Goal: Transaction & Acquisition: Download file/media

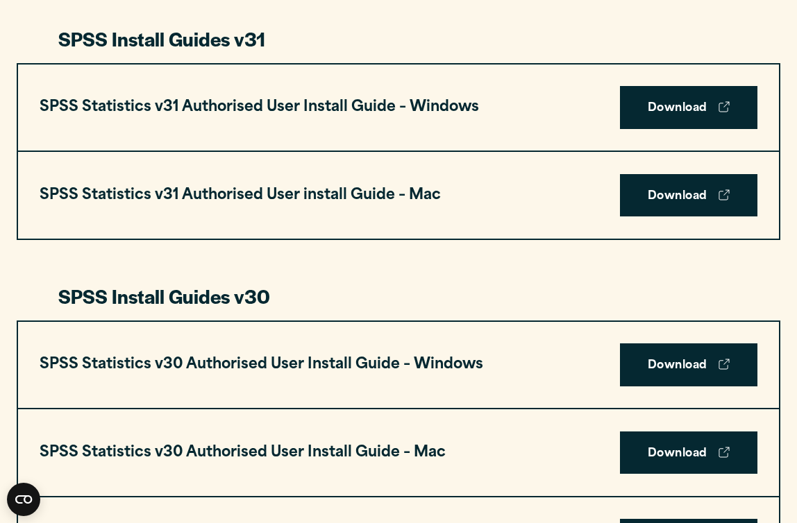
scroll to position [780, 0]
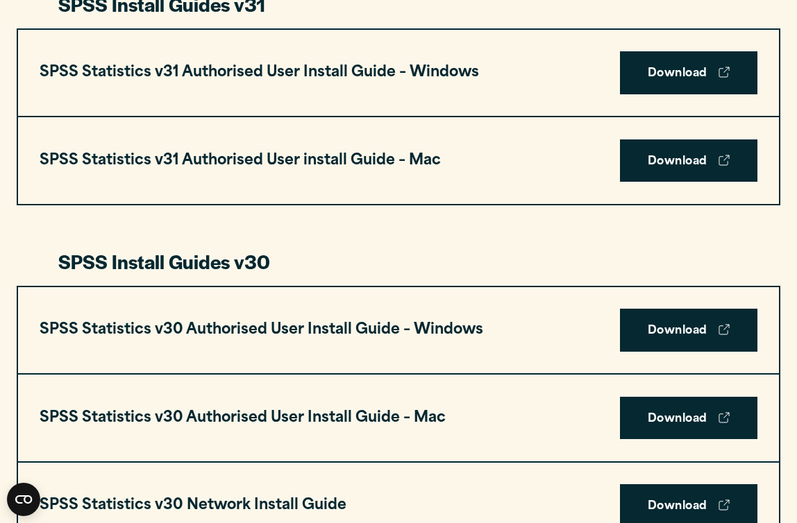
click at [95, 165] on h3 "SPSS Statistics v31 Authorised User install Guide – Mac" at bounding box center [240, 161] width 401 height 26
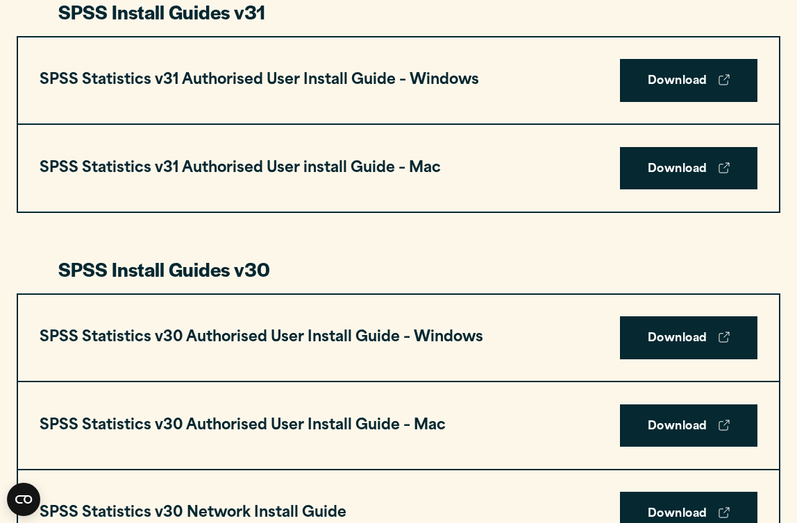
scroll to position [798, 0]
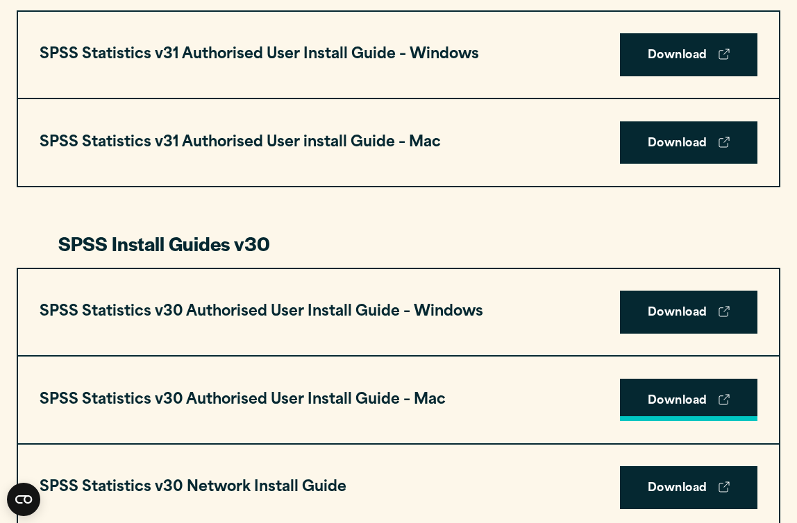
click at [632, 394] on link "Download" at bounding box center [688, 400] width 137 height 43
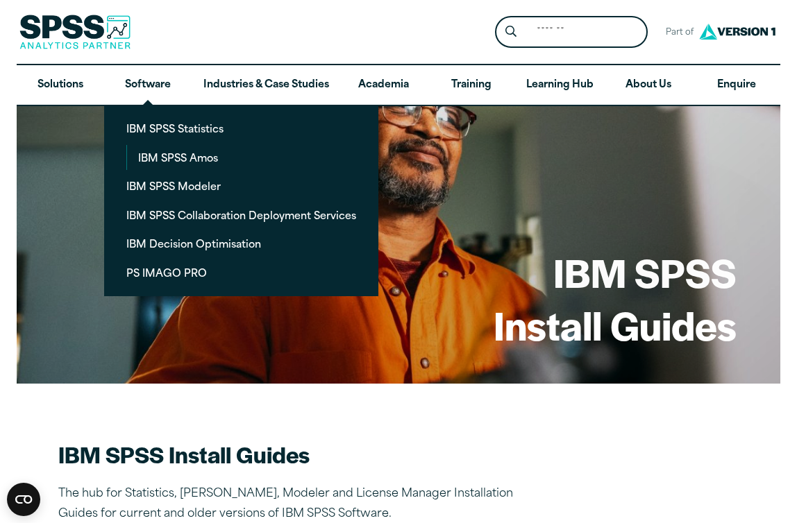
scroll to position [0, 0]
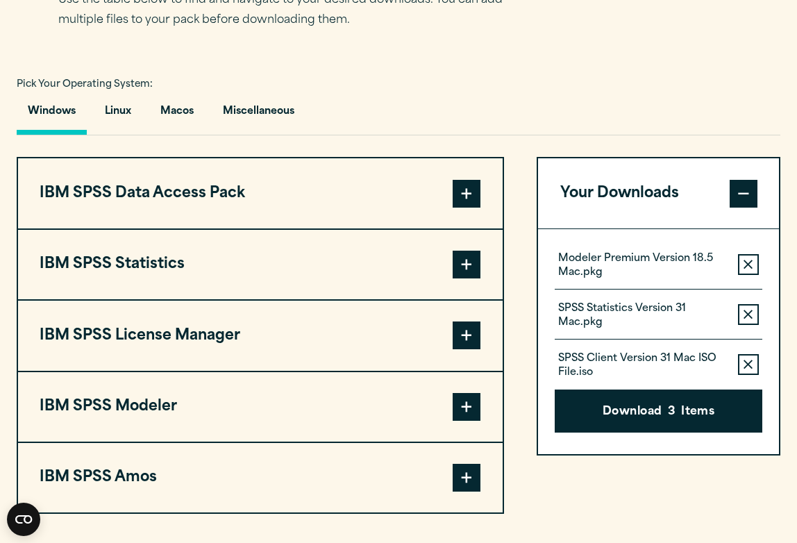
scroll to position [961, 0]
click at [172, 121] on button "Macos" at bounding box center [177, 115] width 56 height 40
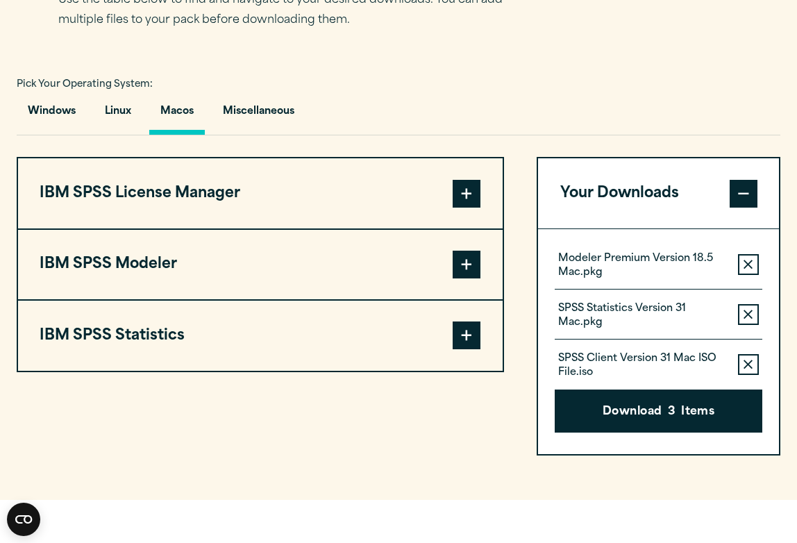
click at [265, 199] on button "IBM SPSS License Manager" at bounding box center [260, 192] width 485 height 69
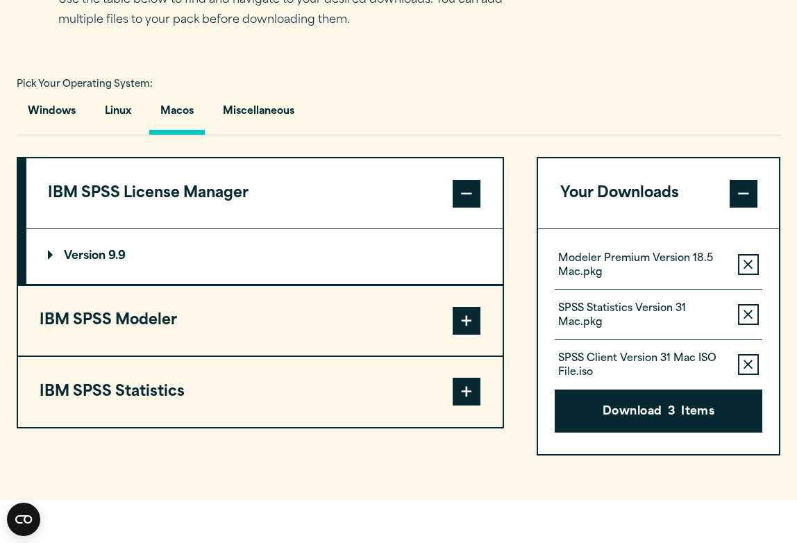
click at [232, 335] on button "IBM SPSS Modeler" at bounding box center [260, 320] width 485 height 69
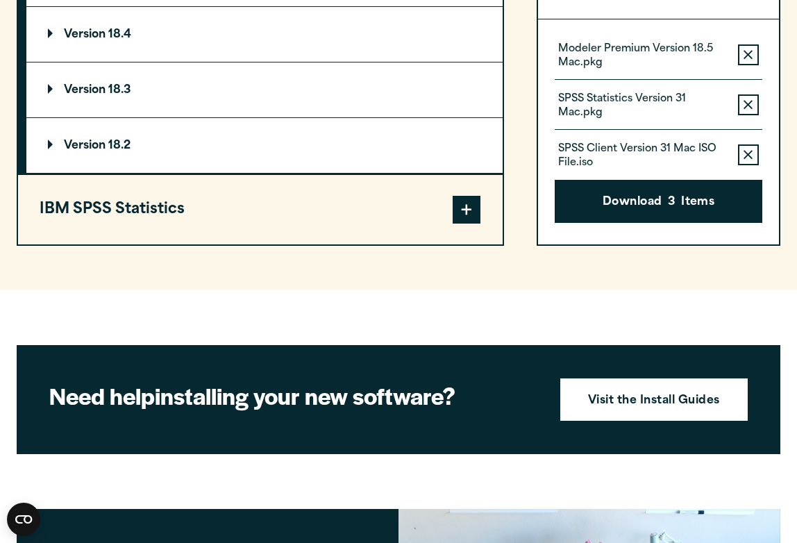
scroll to position [1389, 0]
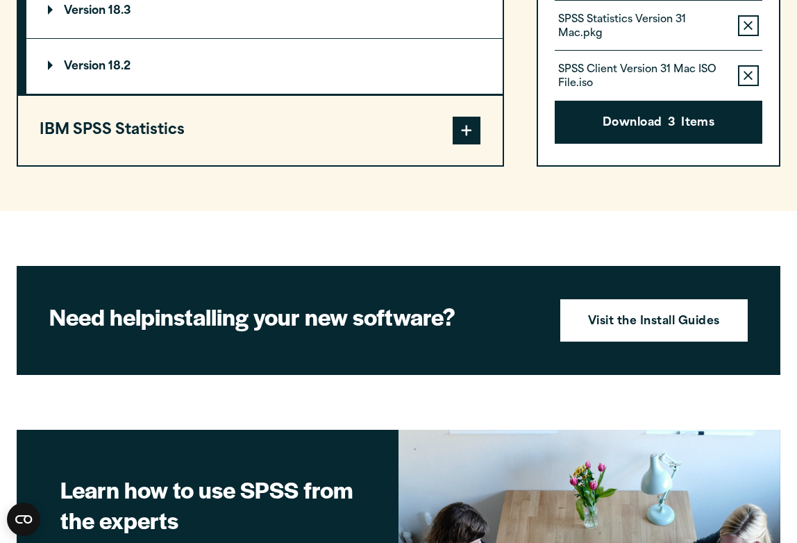
click at [230, 119] on button "IBM SPSS Statistics" at bounding box center [260, 130] width 485 height 69
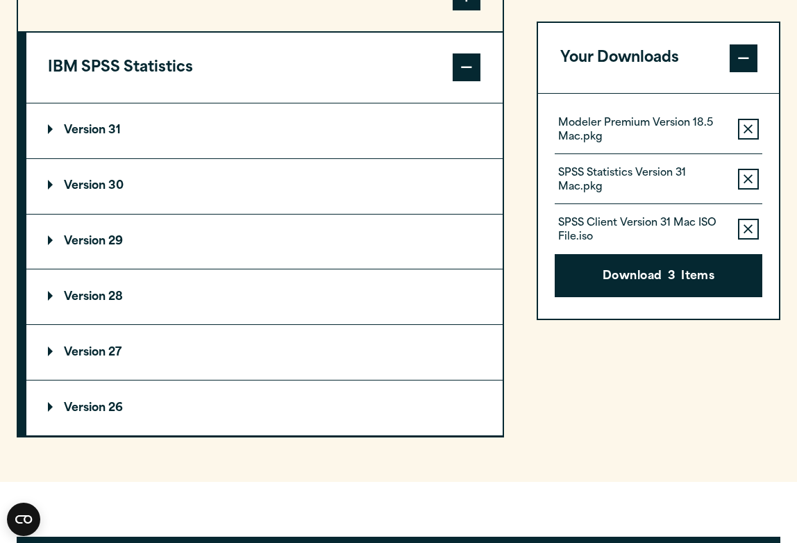
scroll to position [1228, 0]
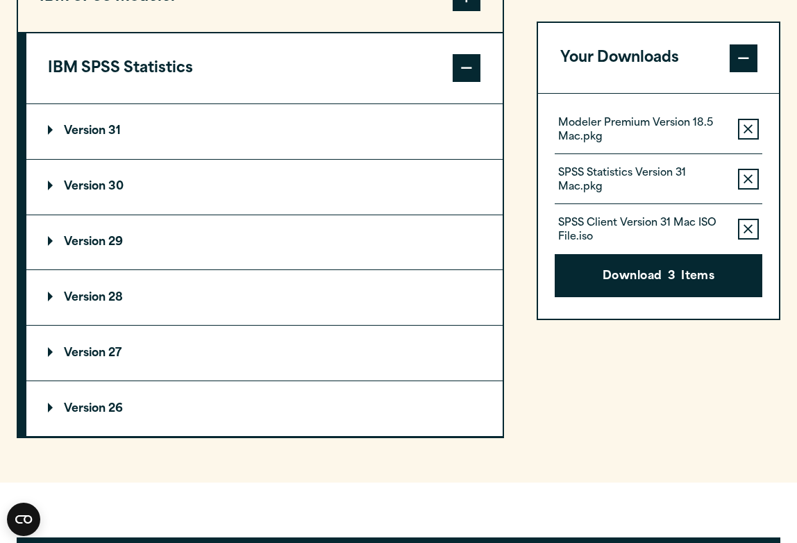
click at [121, 183] on p "Version 30" at bounding box center [86, 186] width 76 height 11
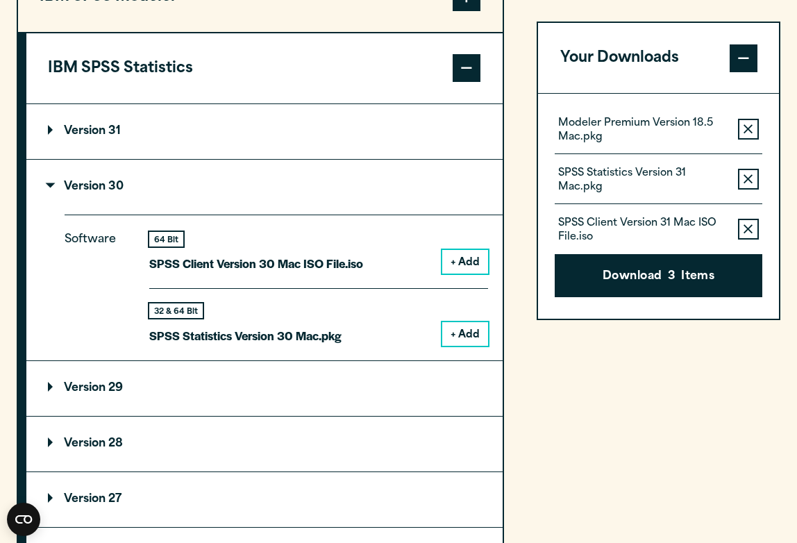
click at [473, 322] on button "+ Add" at bounding box center [465, 334] width 46 height 24
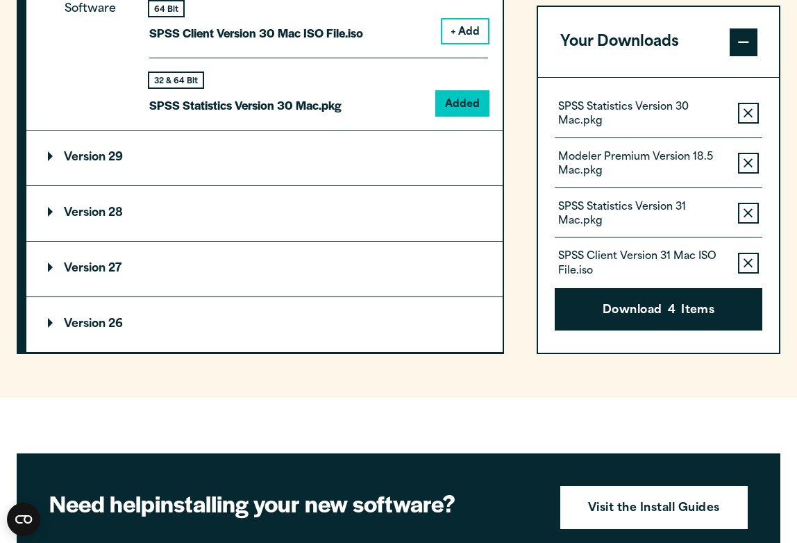
scroll to position [1416, 0]
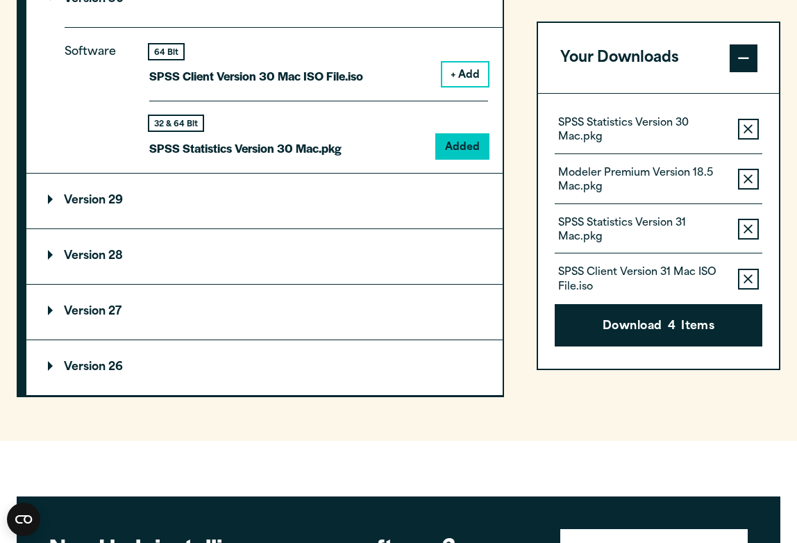
click at [753, 176] on button "Remove this item from your software download list" at bounding box center [748, 179] width 21 height 21
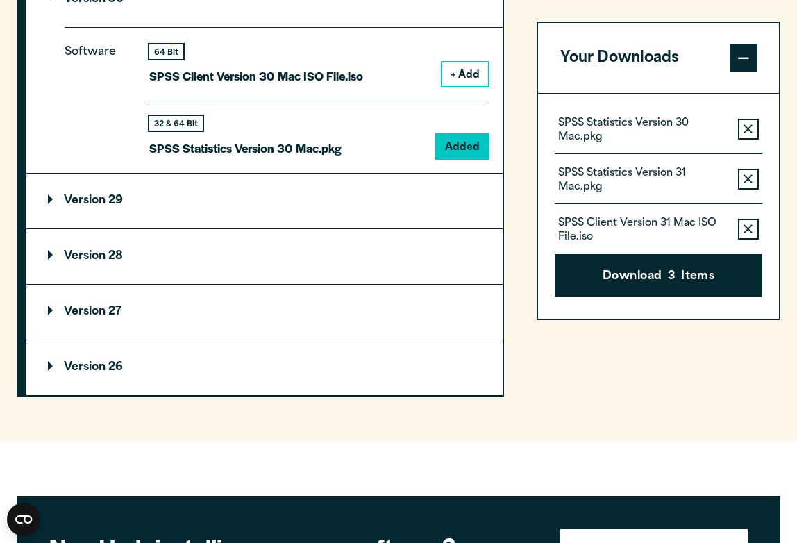
click at [753, 176] on button "Remove this item from your software download list" at bounding box center [748, 179] width 21 height 21
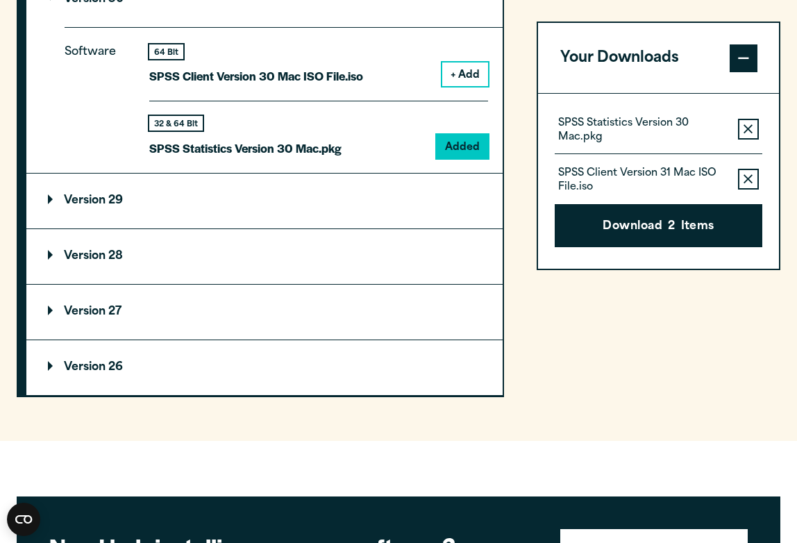
click at [753, 176] on button "Remove this item from your software download list" at bounding box center [748, 179] width 21 height 21
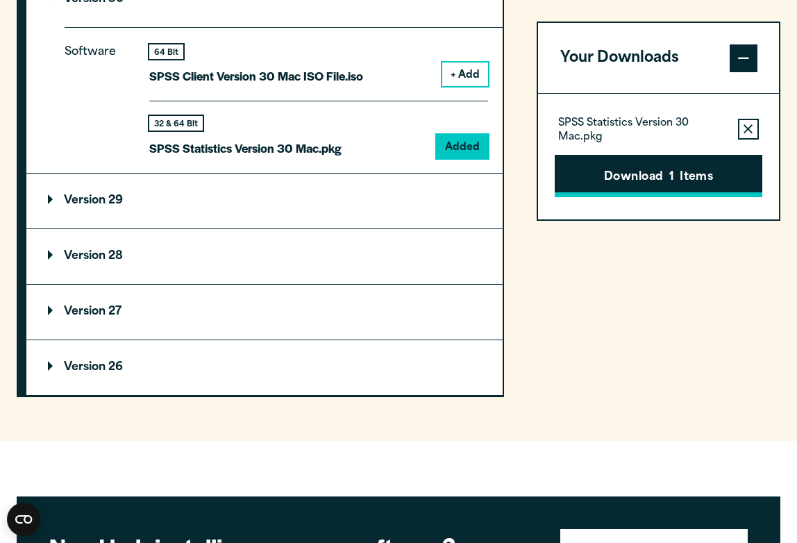
click at [746, 174] on button "Download 1 Items" at bounding box center [658, 176] width 207 height 43
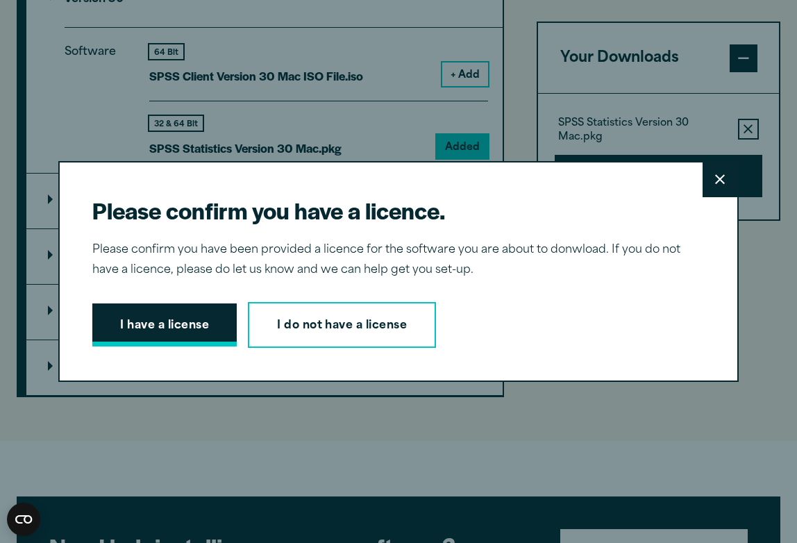
click at [191, 328] on button "I have a license" at bounding box center [164, 324] width 144 height 43
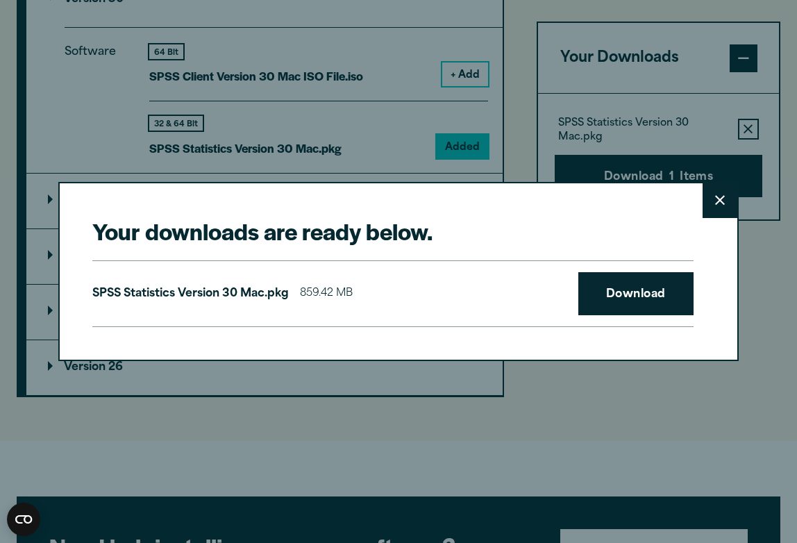
click at [714, 205] on button "Close" at bounding box center [720, 200] width 35 height 35
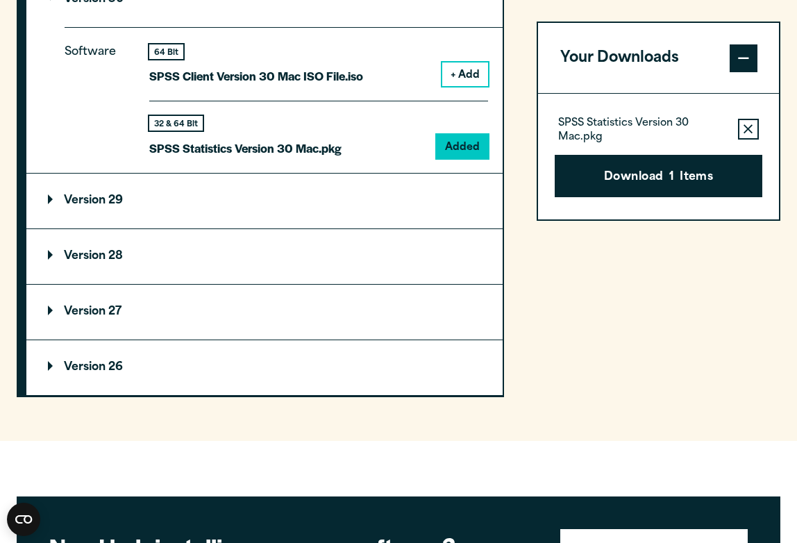
click at [698, 184] on div "Your downloads are ready below. Close SPSS Statistics Version 30 Mac.pkg 859.42…" at bounding box center [398, 271] width 797 height 543
click at [656, 178] on button "Download 1 Items" at bounding box center [658, 176] width 207 height 43
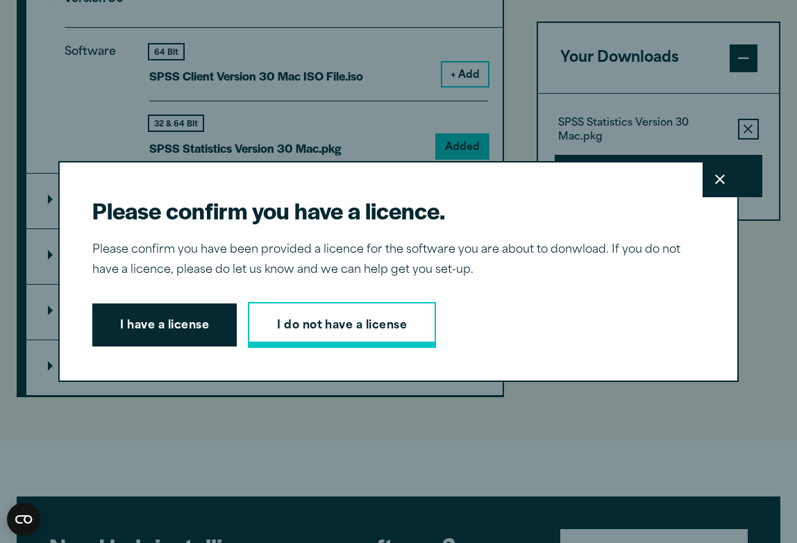
click at [358, 321] on link "I do not have a license" at bounding box center [342, 325] width 188 height 46
click at [179, 328] on button "I have a license" at bounding box center [164, 324] width 144 height 43
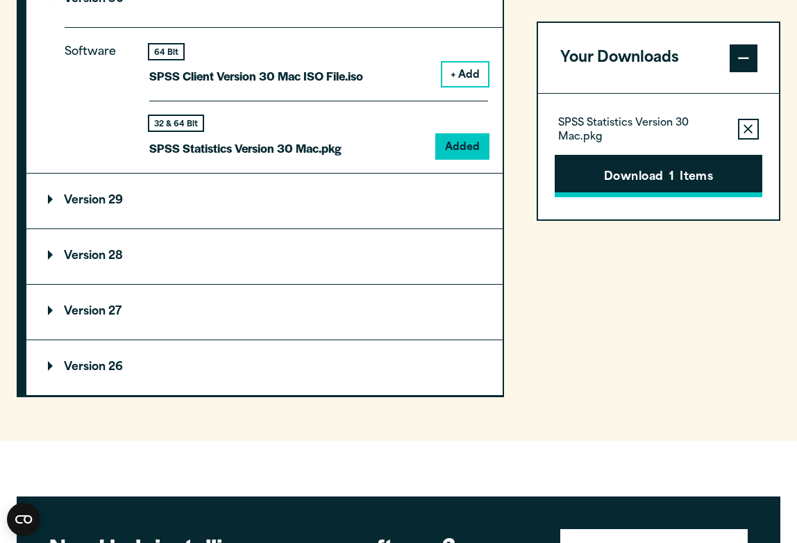
click at [624, 176] on button "Download 1 Items" at bounding box center [658, 176] width 207 height 43
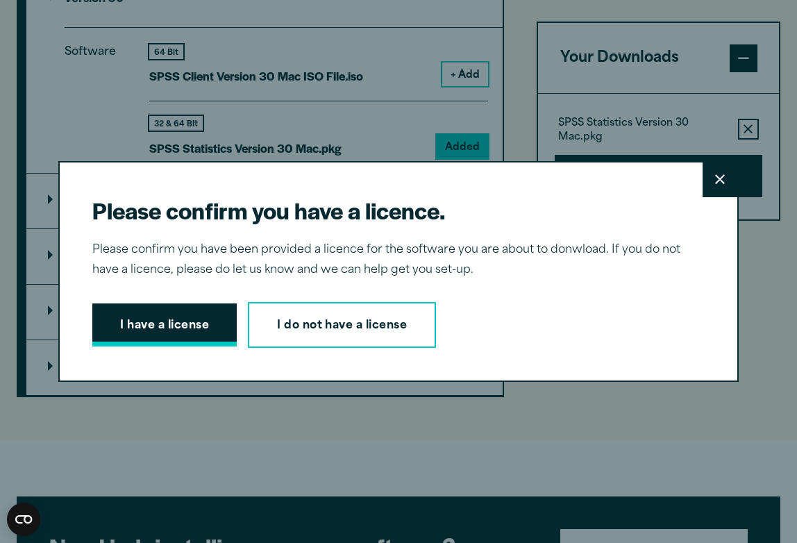
click at [192, 335] on button "I have a license" at bounding box center [164, 324] width 144 height 43
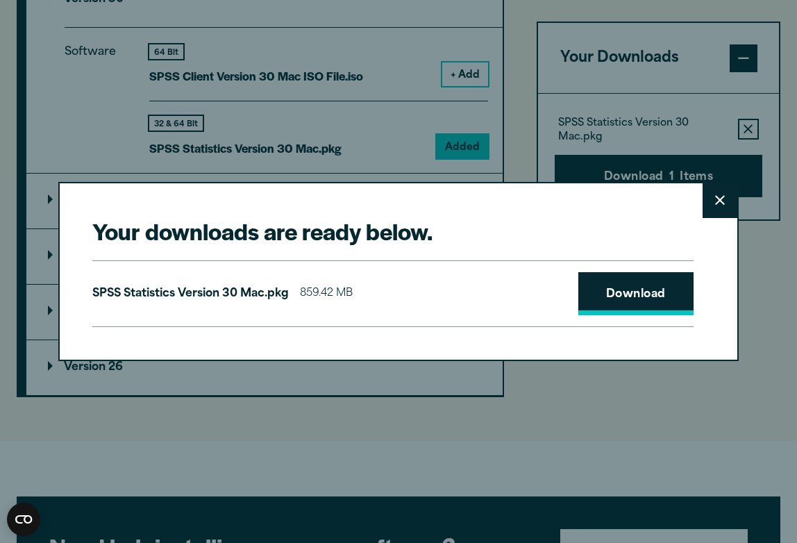
click at [603, 294] on link "Download" at bounding box center [635, 293] width 115 height 43
click at [644, 290] on link "Download" at bounding box center [635, 293] width 115 height 43
click at [723, 203] on icon at bounding box center [720, 200] width 10 height 10
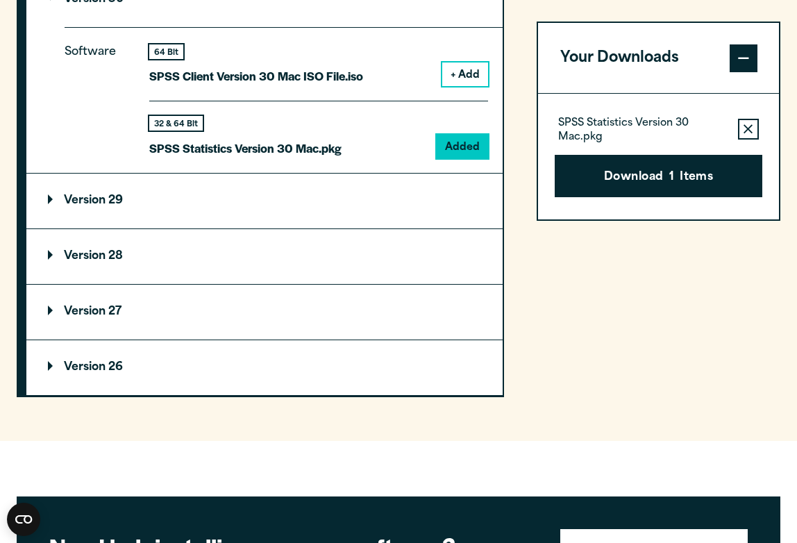
click at [31, 49] on details "Version 30 Software 64 Bit SPSS Client Version 30 Mac ISO File.iso + Add 32 & 6…" at bounding box center [264, 72] width 476 height 201
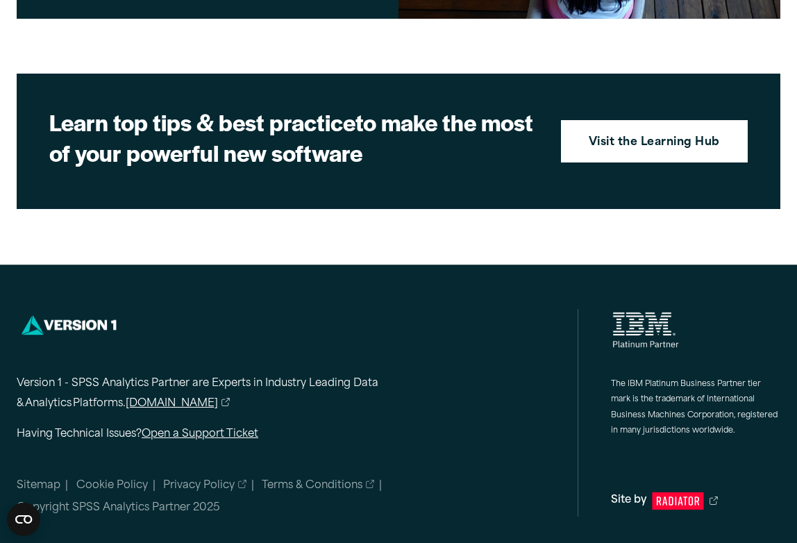
scroll to position [2412, 0]
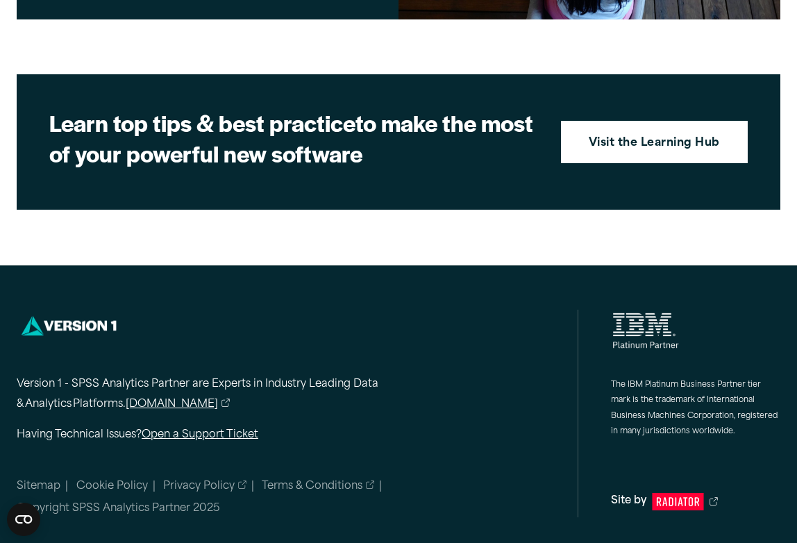
click at [360, 190] on section "Learn top tips & best practice to make the most of your powerful new software V…" at bounding box center [399, 141] width 764 height 135
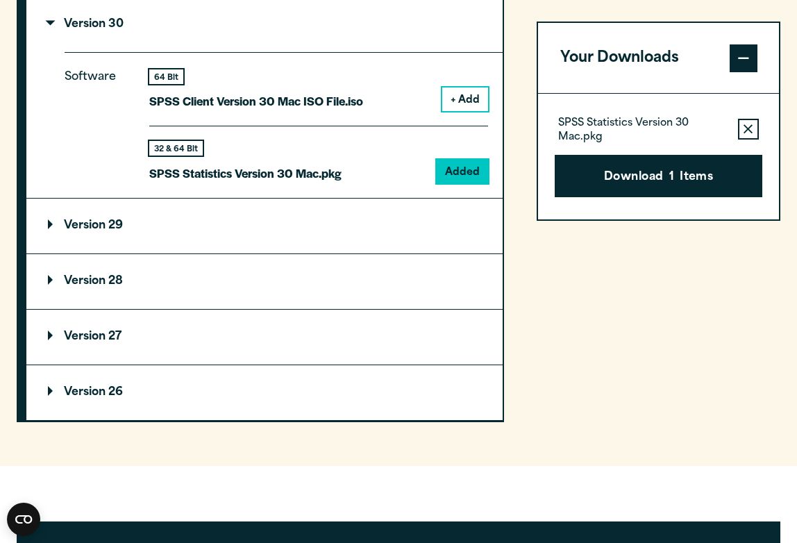
scroll to position [1310, 0]
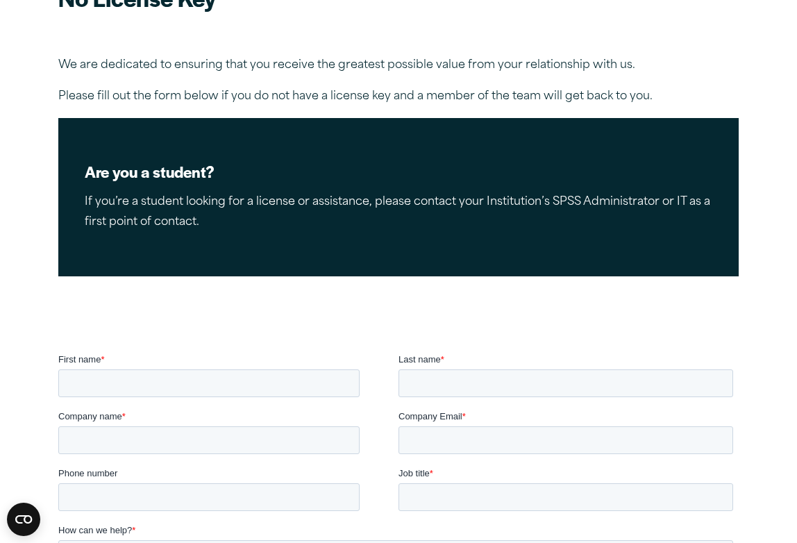
scroll to position [142, 0]
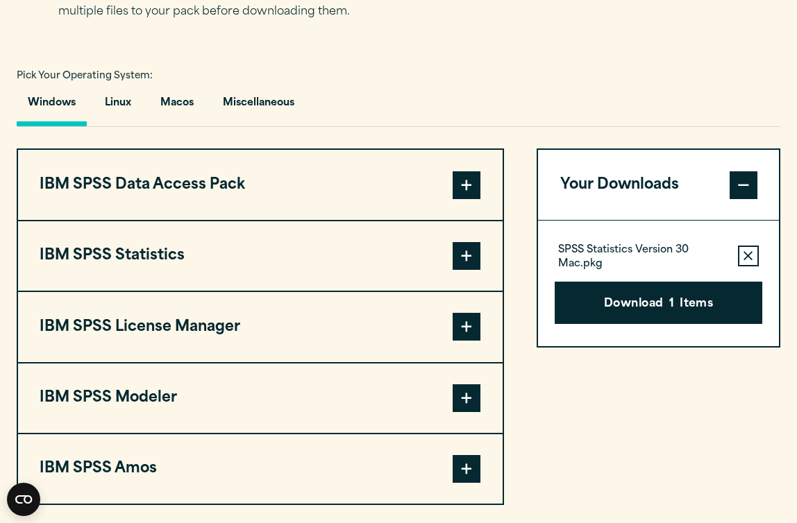
scroll to position [909, 0]
